Goal: Task Accomplishment & Management: Manage account settings

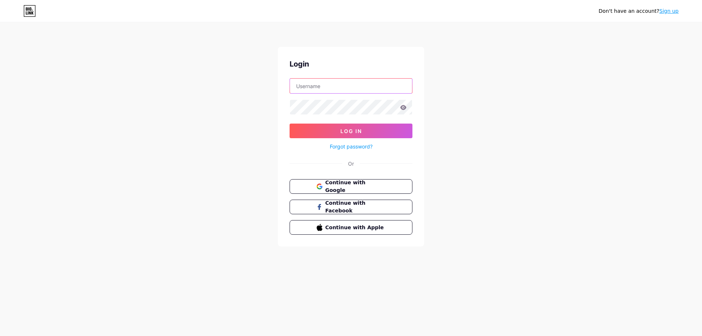
click at [331, 86] on input "text" at bounding box center [351, 86] width 122 height 15
paste input "becomethewaypsychotherapy"
drag, startPoint x: 351, startPoint y: 88, endPoint x: 397, endPoint y: 89, distance: 45.7
click at [396, 89] on input "becomethewaypsychotherapy" at bounding box center [351, 86] width 122 height 15
type input "becomethewaypsycho"
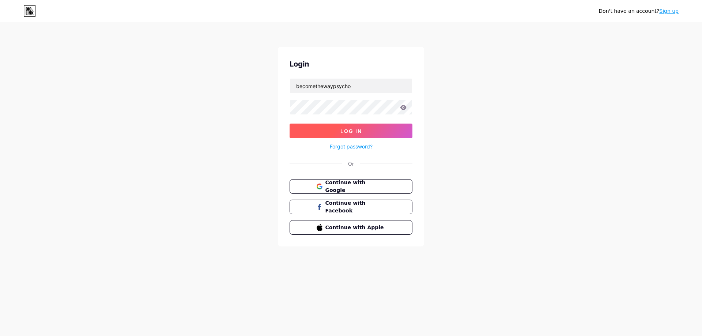
click at [366, 135] on button "Log In" at bounding box center [351, 131] width 123 height 15
